Goal: Information Seeking & Learning: Find specific fact

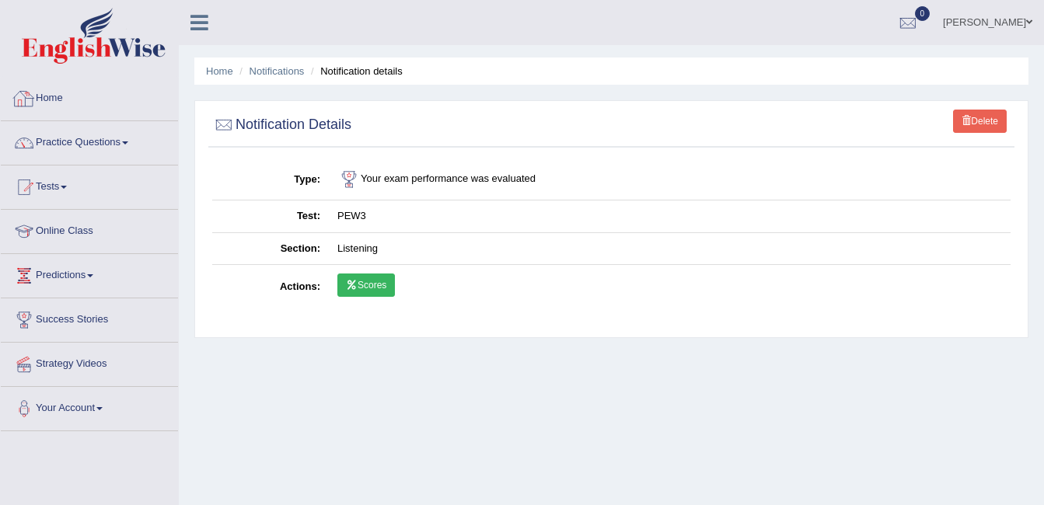
click at [65, 105] on link "Home" at bounding box center [89, 96] width 177 height 39
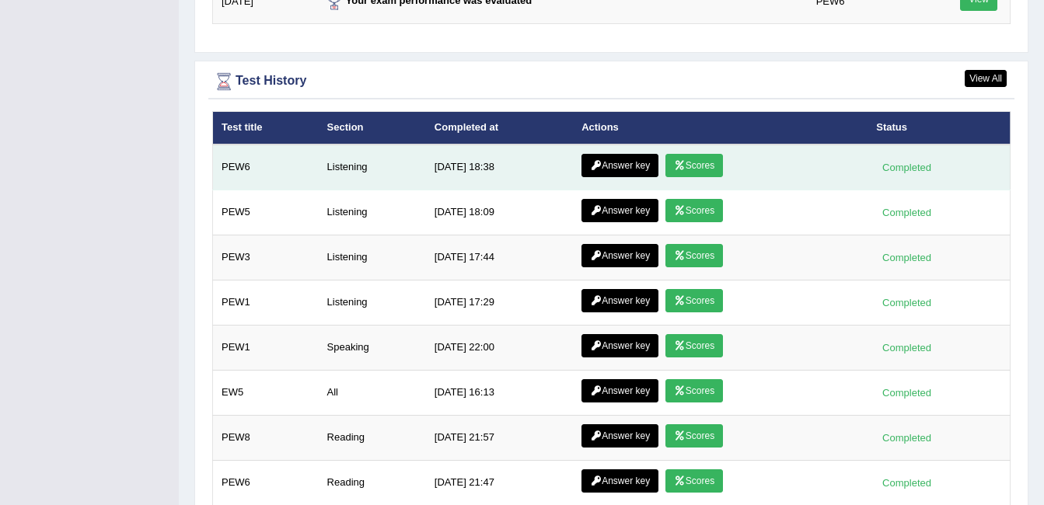
click at [678, 161] on icon at bounding box center [680, 165] width 12 height 9
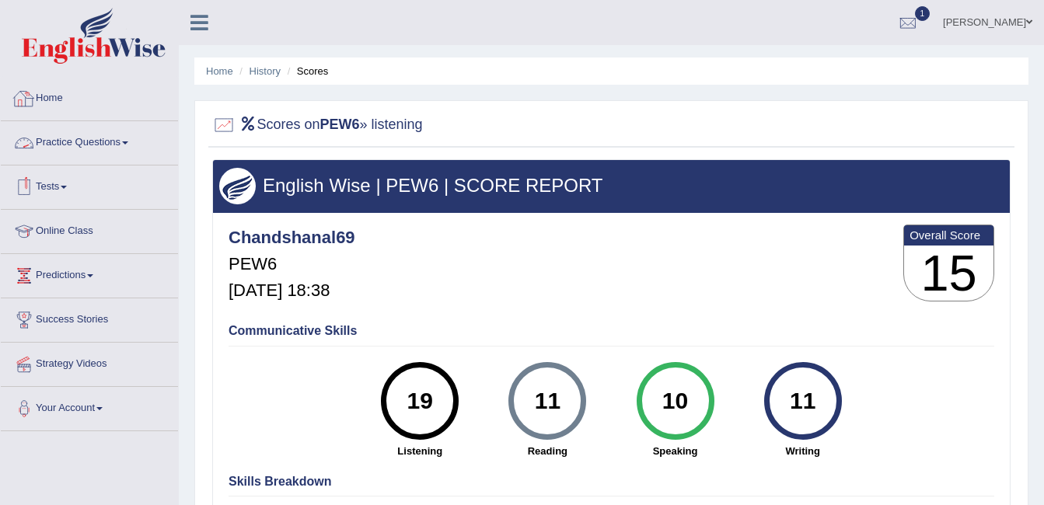
click at [41, 98] on link "Home" at bounding box center [89, 96] width 177 height 39
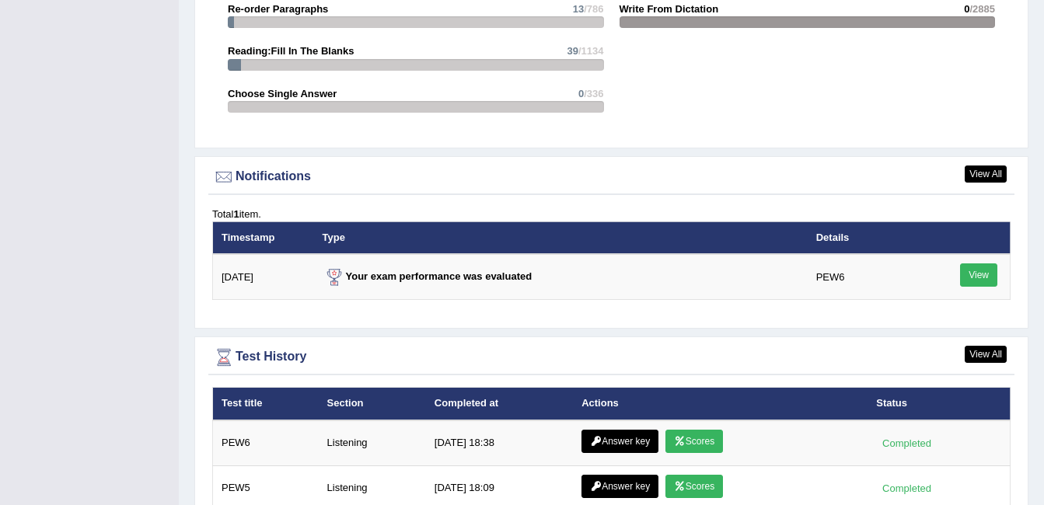
scroll to position [1944, 0]
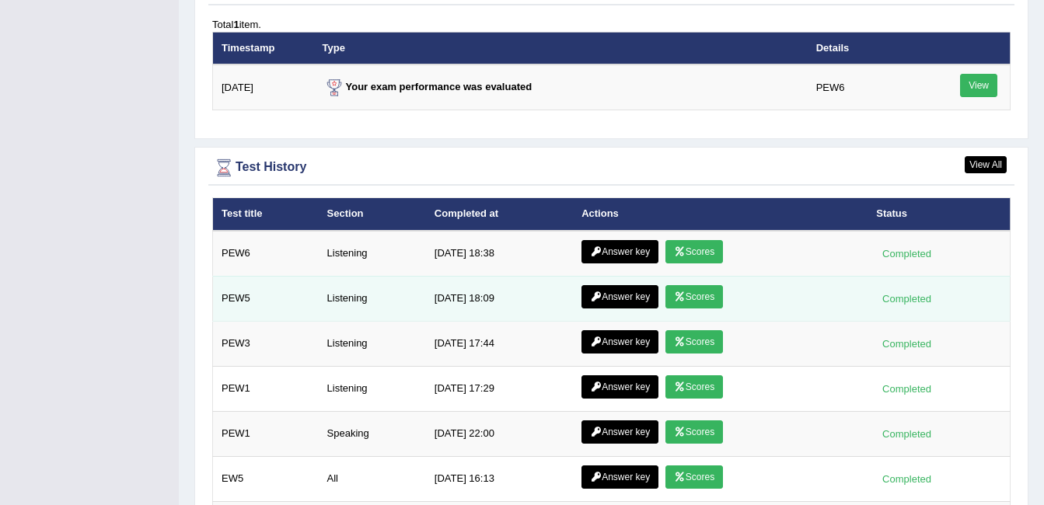
click at [675, 292] on icon at bounding box center [680, 296] width 12 height 9
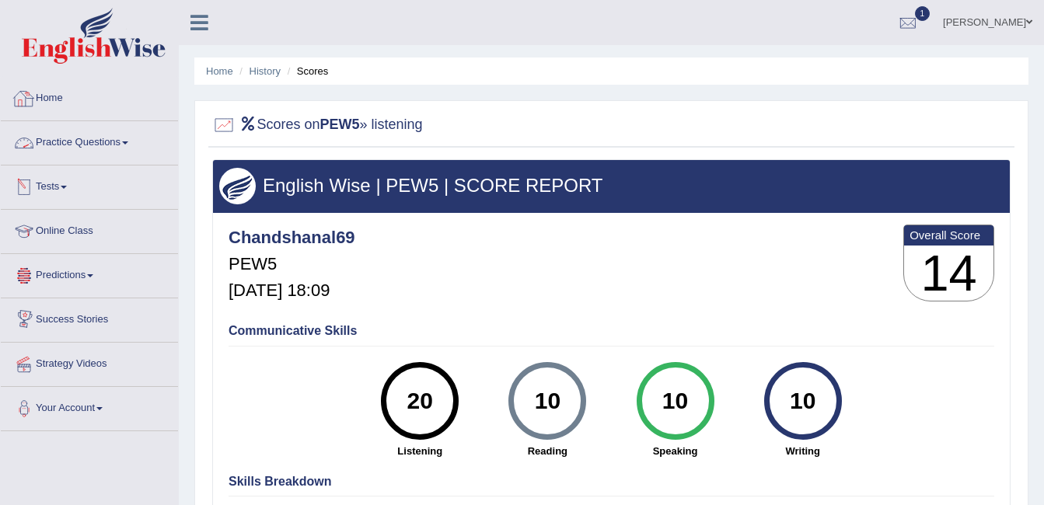
click at [75, 99] on link "Home" at bounding box center [89, 96] width 177 height 39
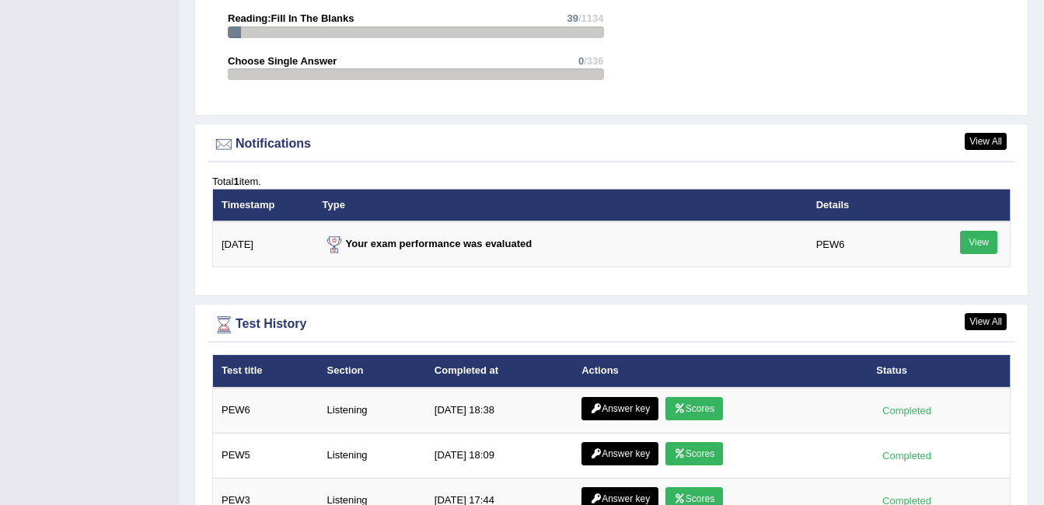
scroll to position [1819, 0]
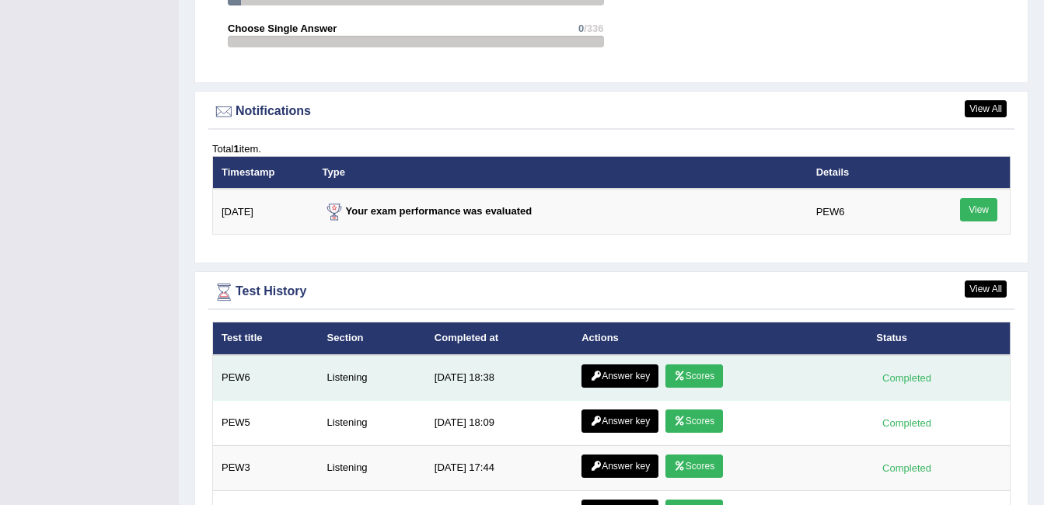
click at [606, 365] on link "Answer key" at bounding box center [620, 376] width 77 height 23
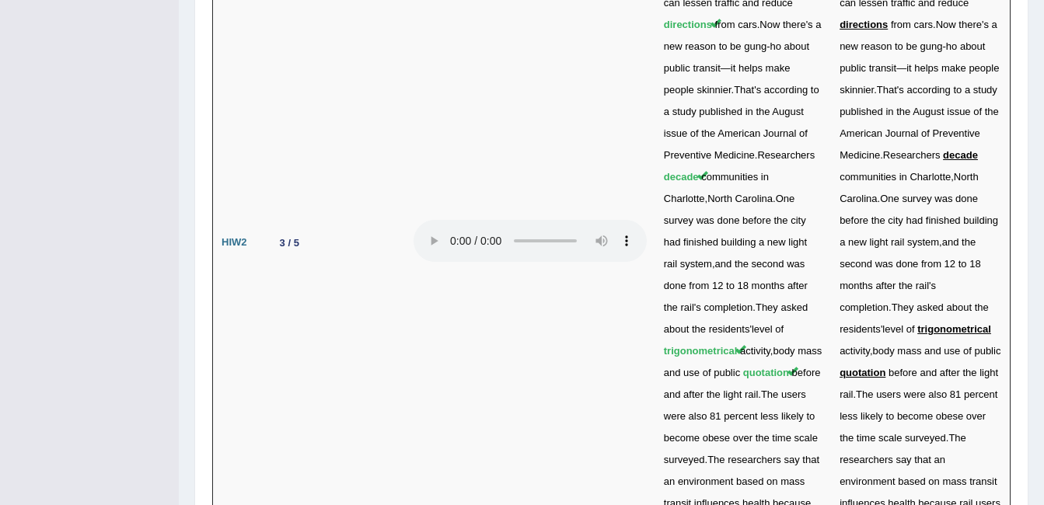
scroll to position [4312, 0]
